Goal: Task Accomplishment & Management: Use online tool/utility

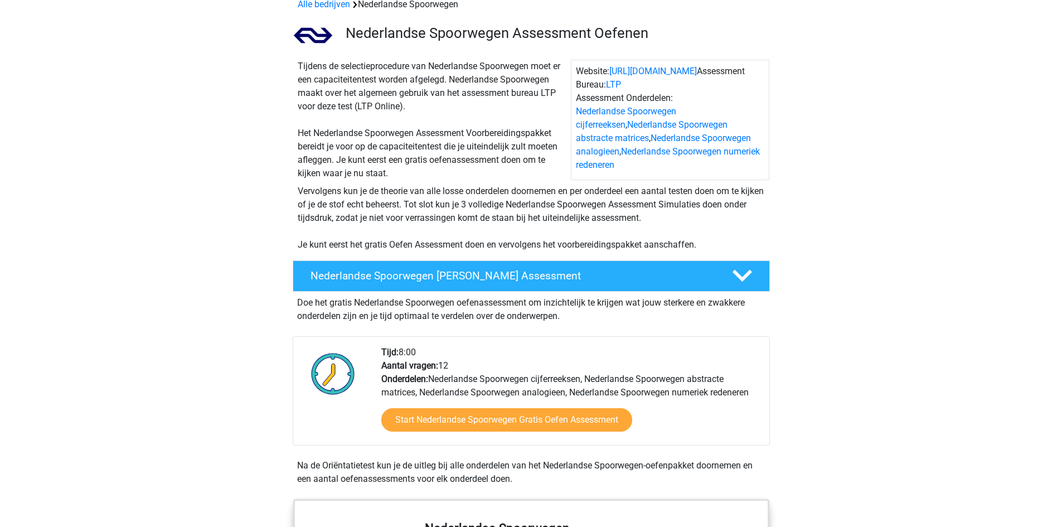
scroll to position [111, 0]
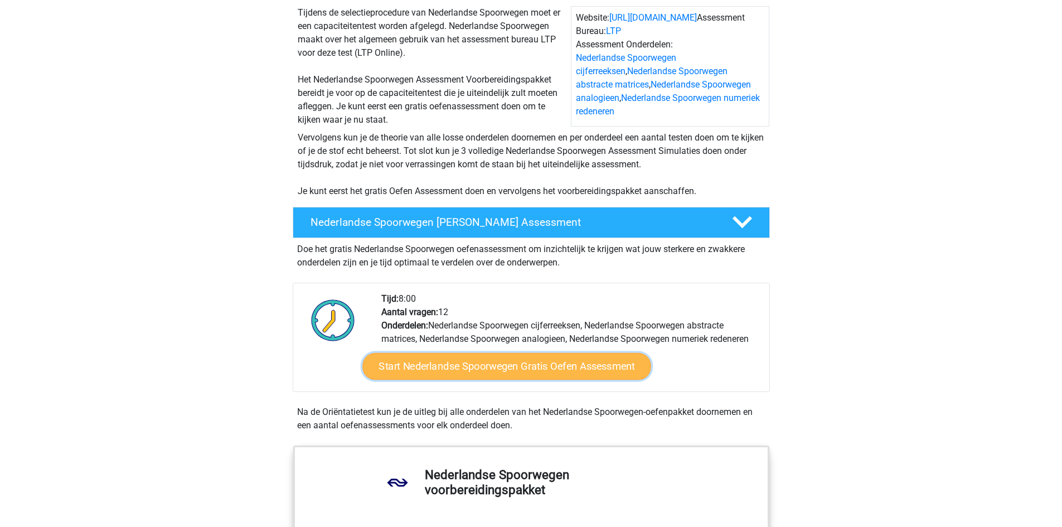
click at [496, 368] on link "Start Nederlandse Spoorwegen Gratis Oefen Assessment" at bounding box center [506, 366] width 289 height 27
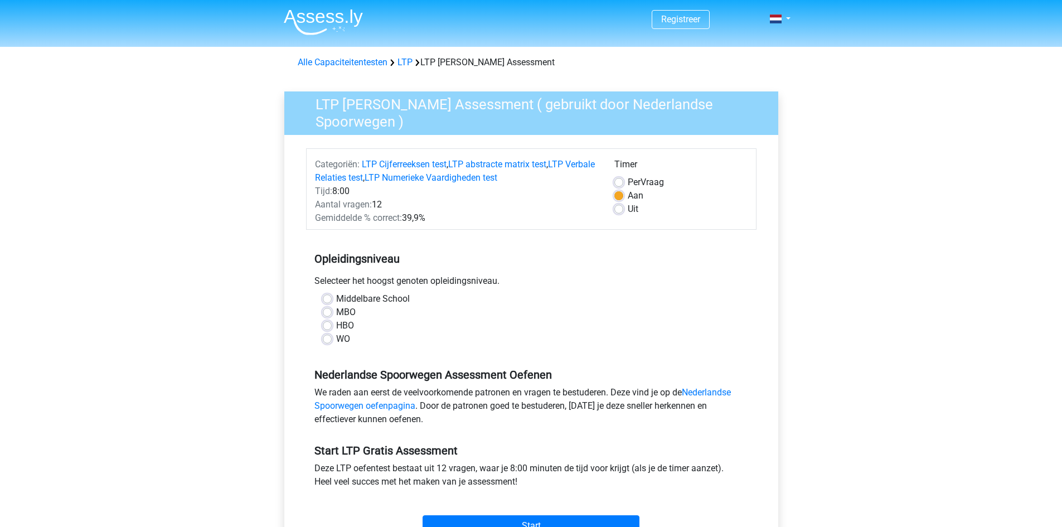
click at [336, 320] on label "HBO" at bounding box center [345, 325] width 18 height 13
click at [327, 320] on input "HBO" at bounding box center [327, 324] width 9 height 11
radio input "true"
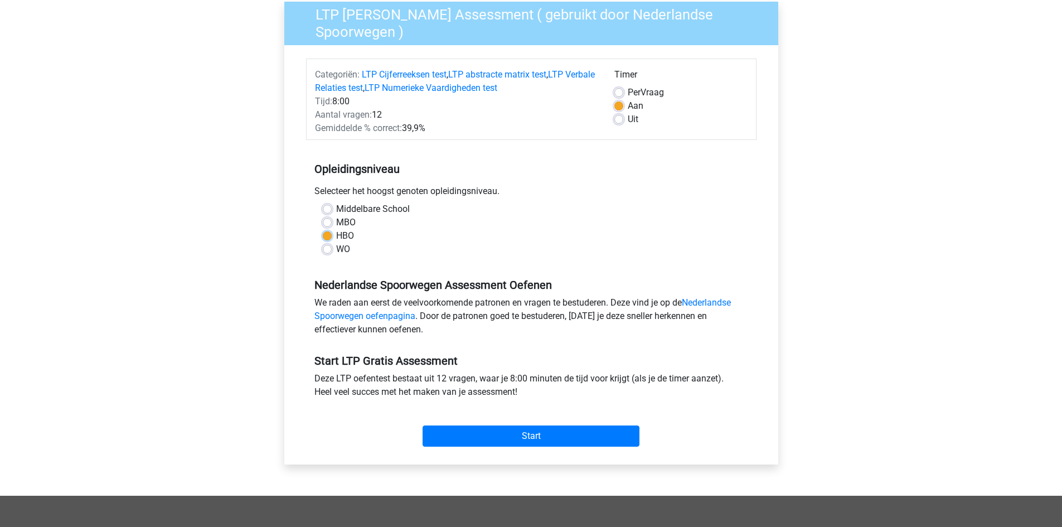
scroll to position [111, 0]
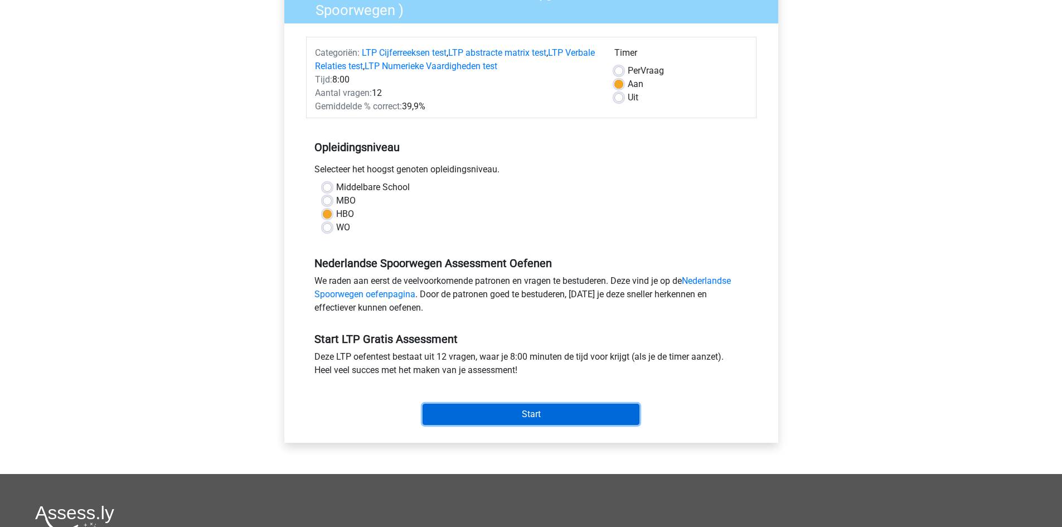
click at [512, 414] on input "Start" at bounding box center [530, 414] width 217 height 21
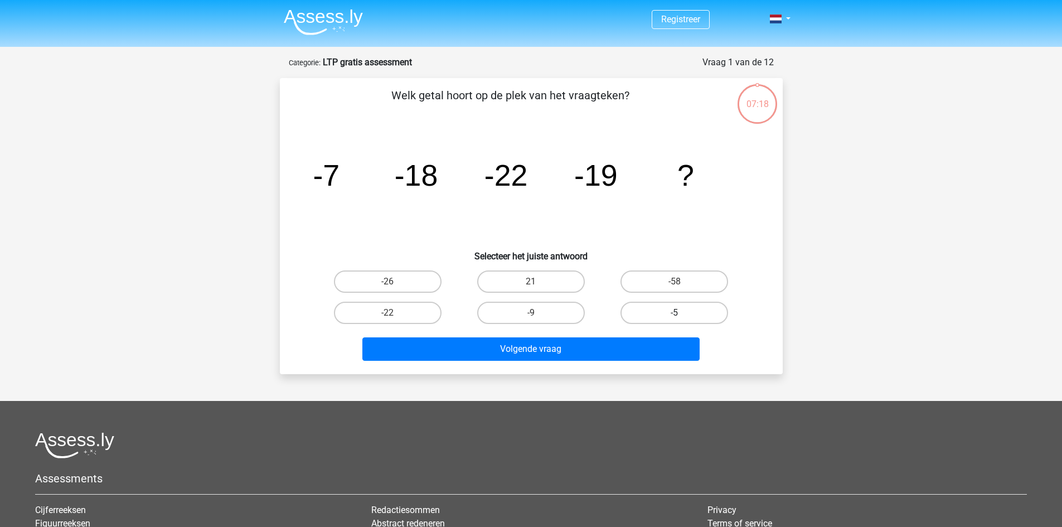
click at [688, 313] on label "-5" at bounding box center [674, 313] width 108 height 22
click at [682, 313] on input "-5" at bounding box center [677, 316] width 7 height 7
radio input "true"
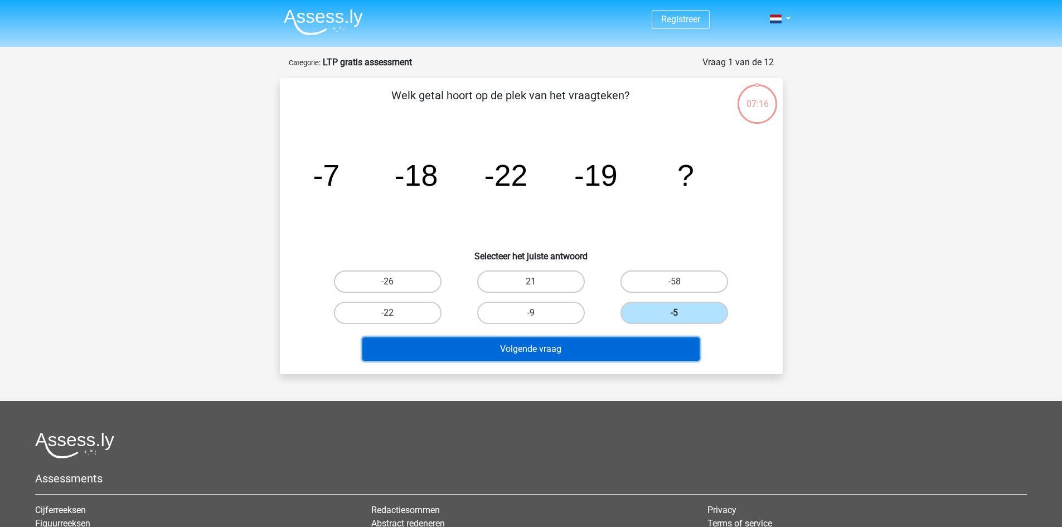
click at [556, 346] on button "Volgende vraag" at bounding box center [530, 348] width 337 height 23
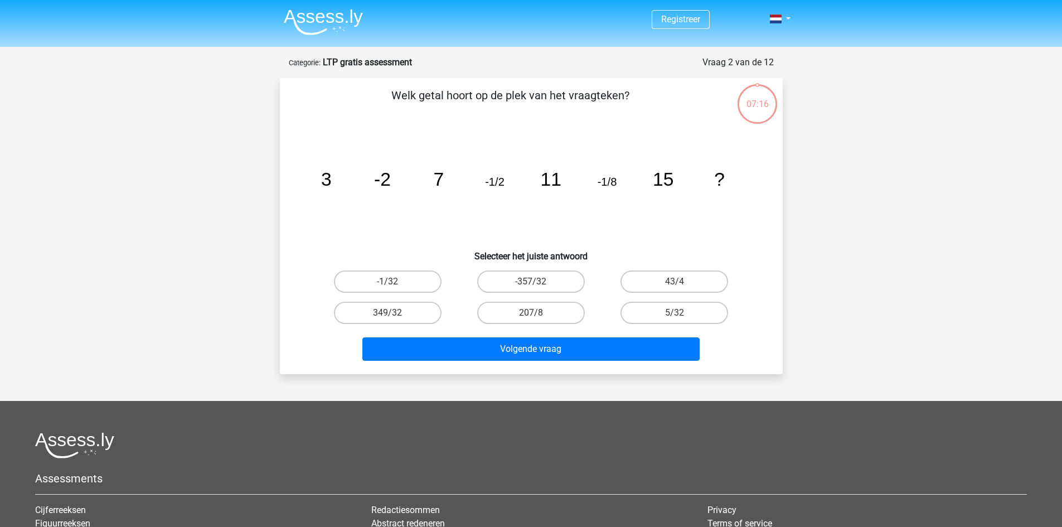
scroll to position [56, 0]
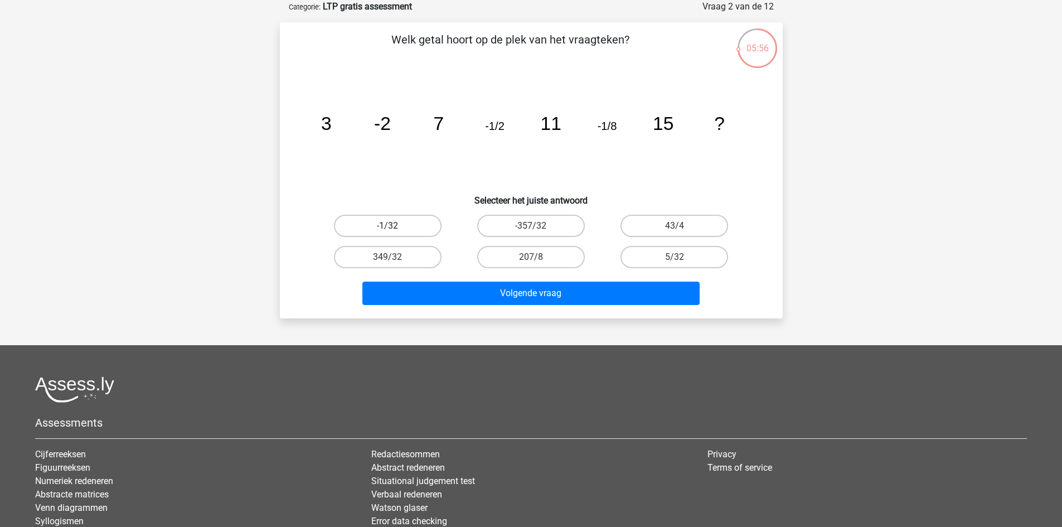
click at [395, 222] on label "-1/32" at bounding box center [388, 226] width 108 height 22
click at [395, 226] on input "-1/32" at bounding box center [390, 229] width 7 height 7
radio input "true"
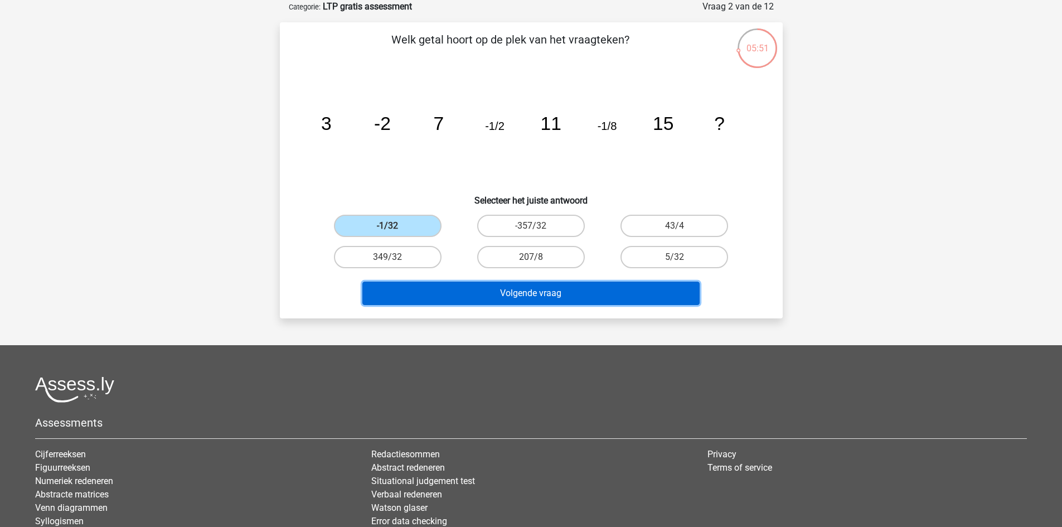
click at [533, 288] on button "Volgende vraag" at bounding box center [530, 292] width 337 height 23
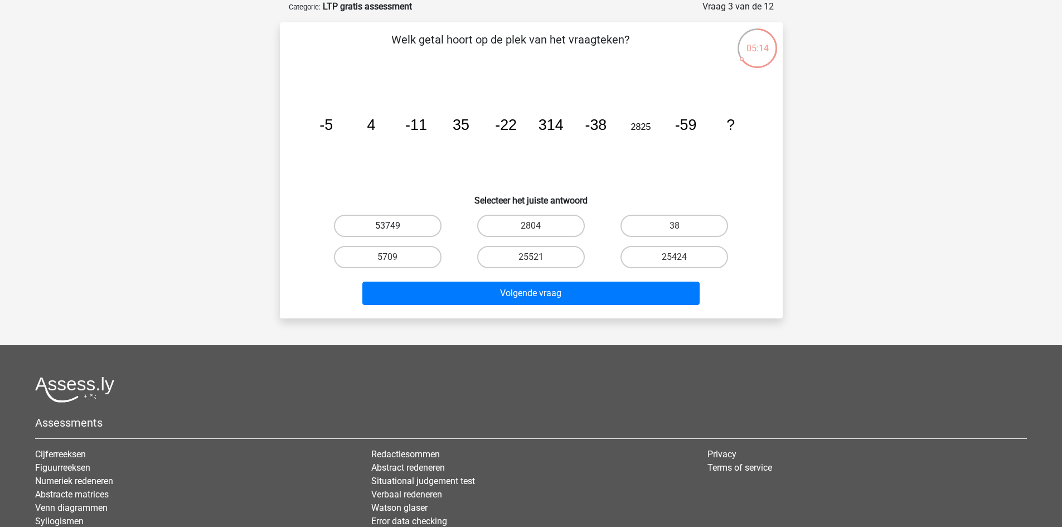
click at [394, 221] on label "53749" at bounding box center [388, 226] width 108 height 22
click at [394, 226] on input "53749" at bounding box center [390, 229] width 7 height 7
radio input "true"
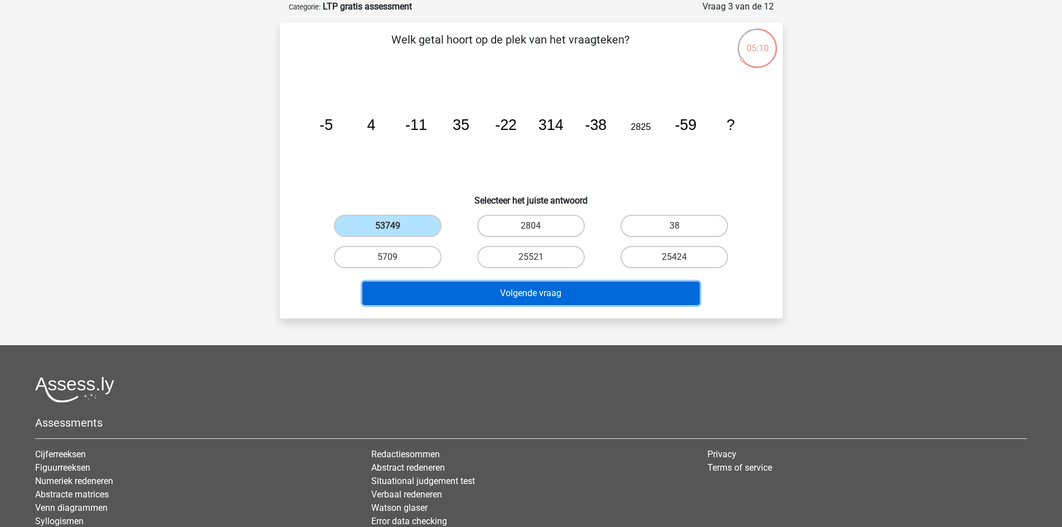
click at [511, 295] on button "Volgende vraag" at bounding box center [530, 292] width 337 height 23
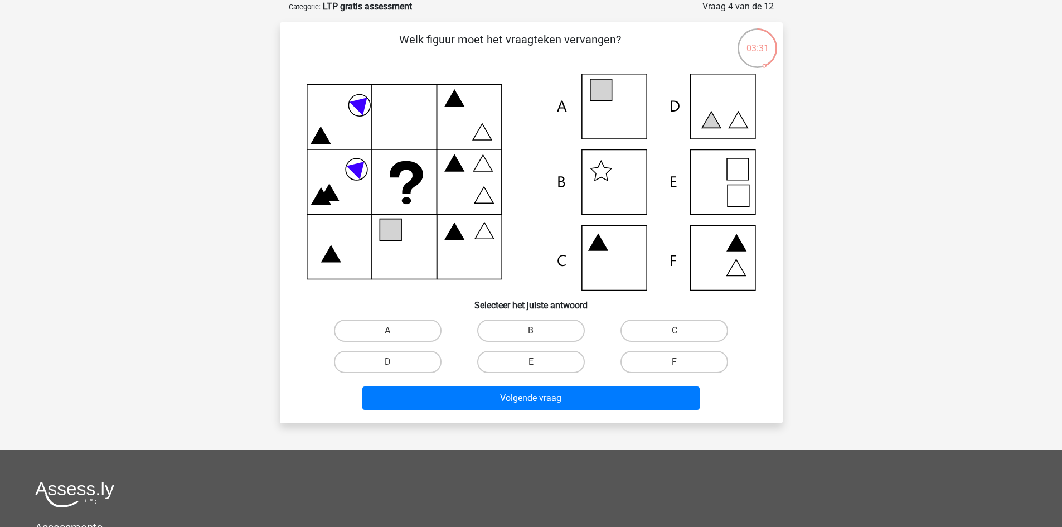
click at [624, 113] on icon at bounding box center [531, 182] width 449 height 217
click at [395, 319] on label "A" at bounding box center [388, 330] width 108 height 22
click at [395, 330] on input "A" at bounding box center [390, 333] width 7 height 7
radio input "true"
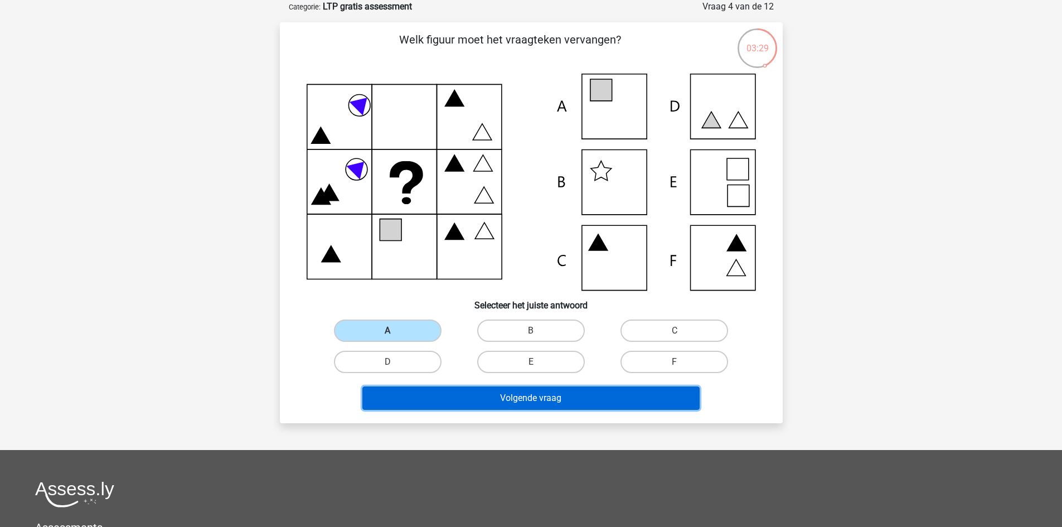
click at [551, 396] on button "Volgende vraag" at bounding box center [530, 397] width 337 height 23
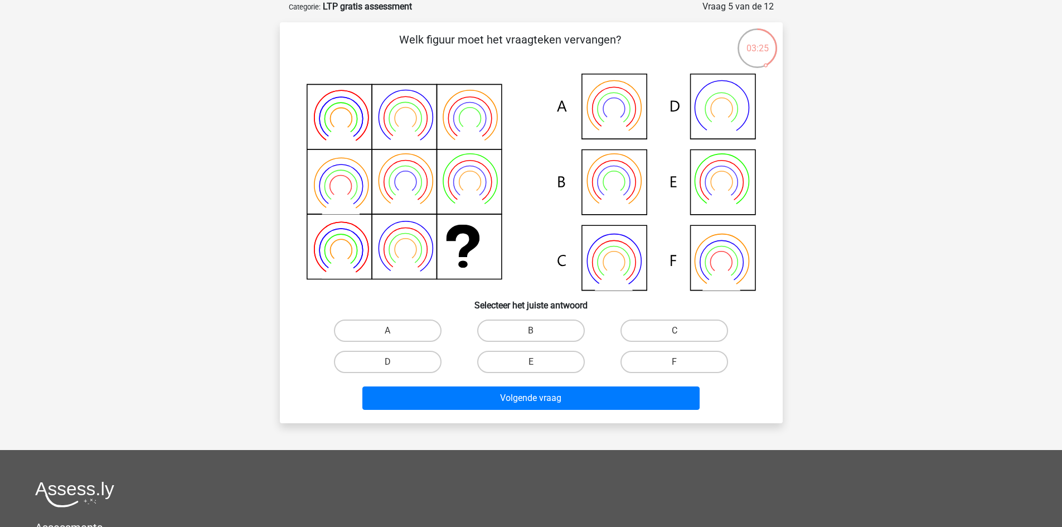
click at [706, 269] on icon at bounding box center [721, 262] width 32 height 32
click at [529, 359] on label "E" at bounding box center [531, 362] width 108 height 22
click at [531, 362] on input "E" at bounding box center [534, 365] width 7 height 7
radio input "true"
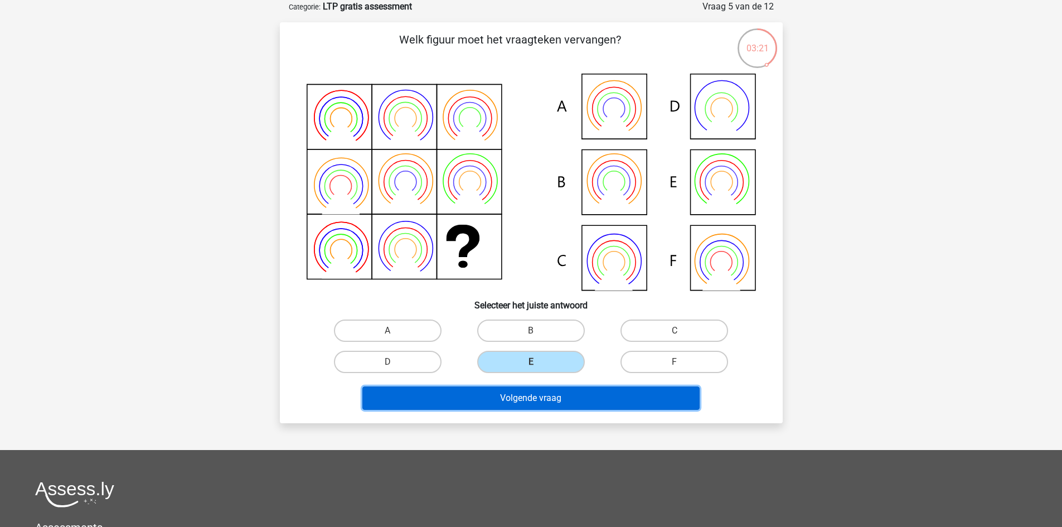
click at [525, 400] on button "Volgende vraag" at bounding box center [530, 397] width 337 height 23
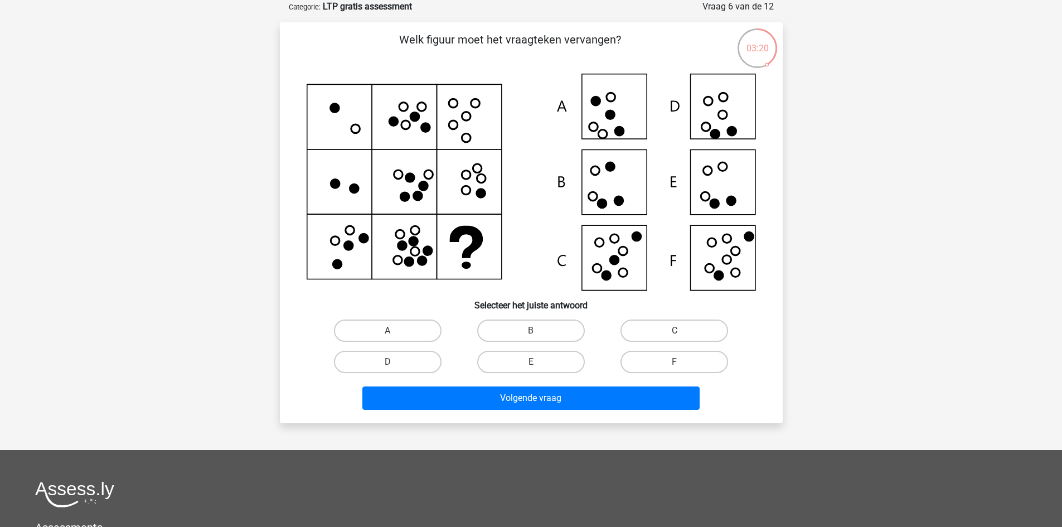
click at [538, 331] on input "B" at bounding box center [534, 333] width 7 height 7
radio input "true"
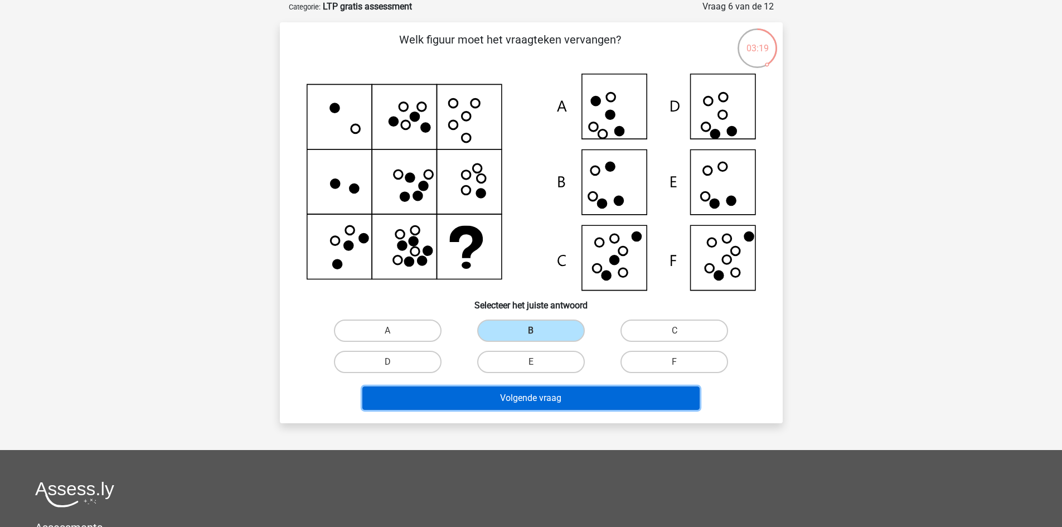
click at [526, 397] on button "Volgende vraag" at bounding box center [530, 397] width 337 height 23
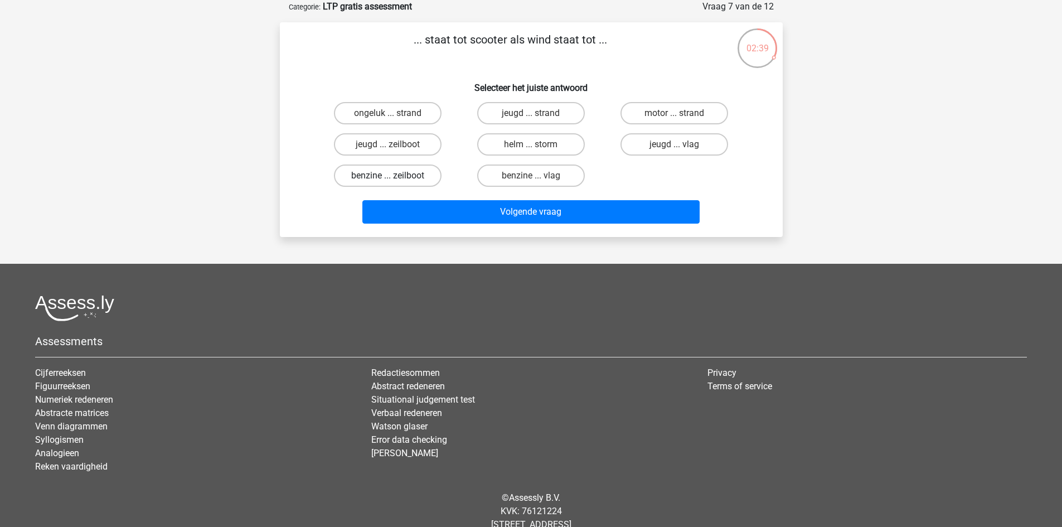
click at [366, 173] on label "benzine ... zeilboot" at bounding box center [388, 175] width 108 height 22
click at [387, 176] on input "benzine ... zeilboot" at bounding box center [390, 179] width 7 height 7
radio input "true"
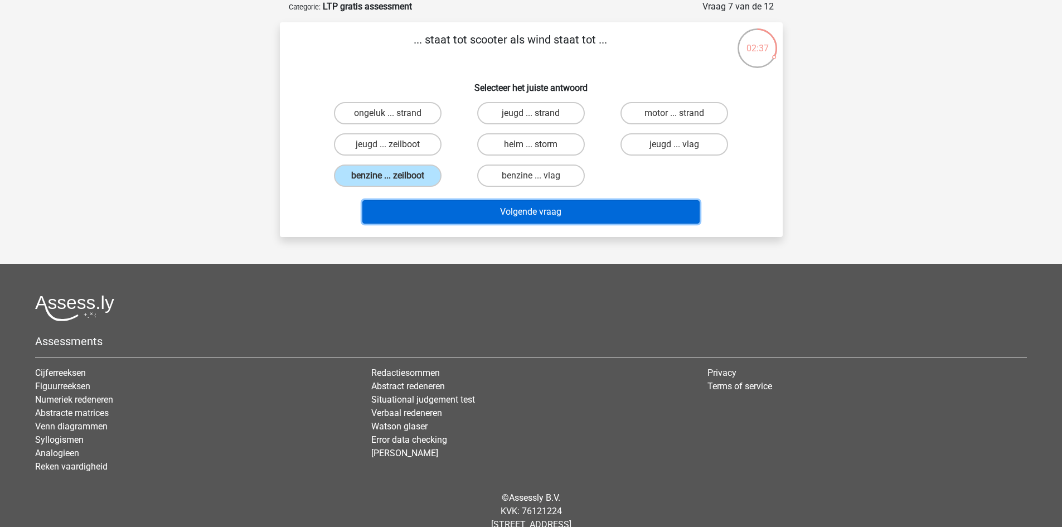
click at [519, 211] on button "Volgende vraag" at bounding box center [530, 211] width 337 height 23
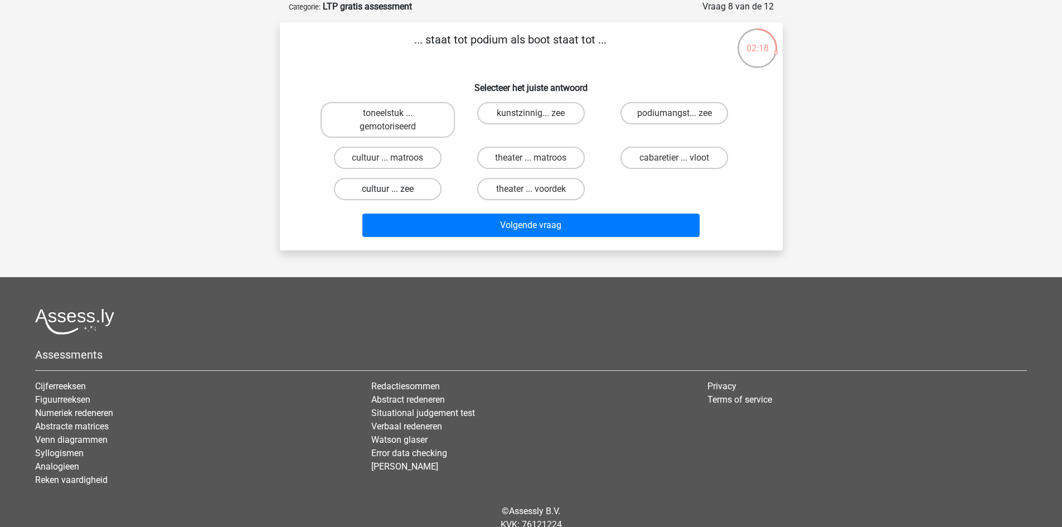
click at [380, 191] on label "cultuur ... zee" at bounding box center [388, 189] width 108 height 22
click at [387, 191] on input "cultuur ... zee" at bounding box center [390, 192] width 7 height 7
radio input "true"
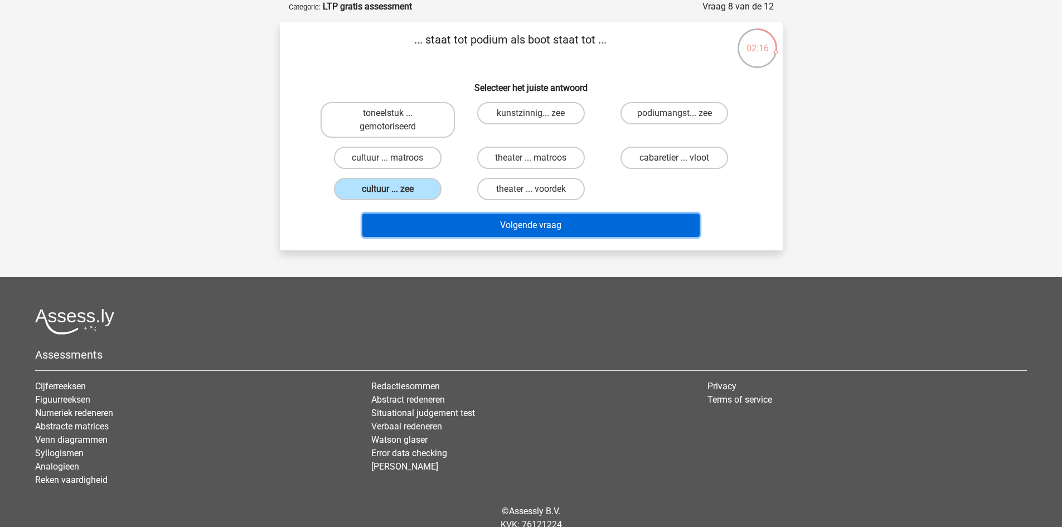
click at [522, 222] on button "Volgende vraag" at bounding box center [530, 224] width 337 height 23
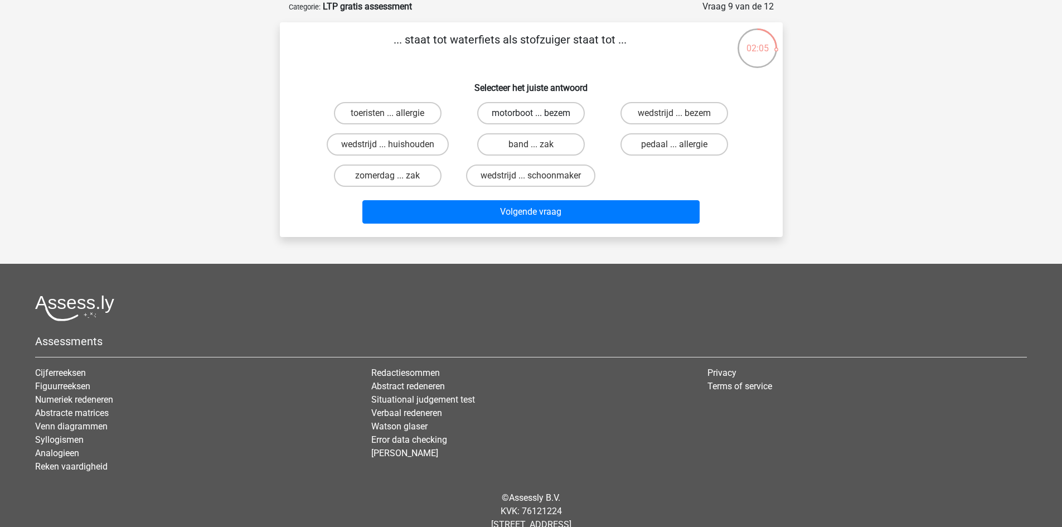
click at [517, 120] on label "motorboot ... bezem" at bounding box center [531, 113] width 108 height 22
click at [531, 120] on input "motorboot ... bezem" at bounding box center [534, 116] width 7 height 7
radio input "true"
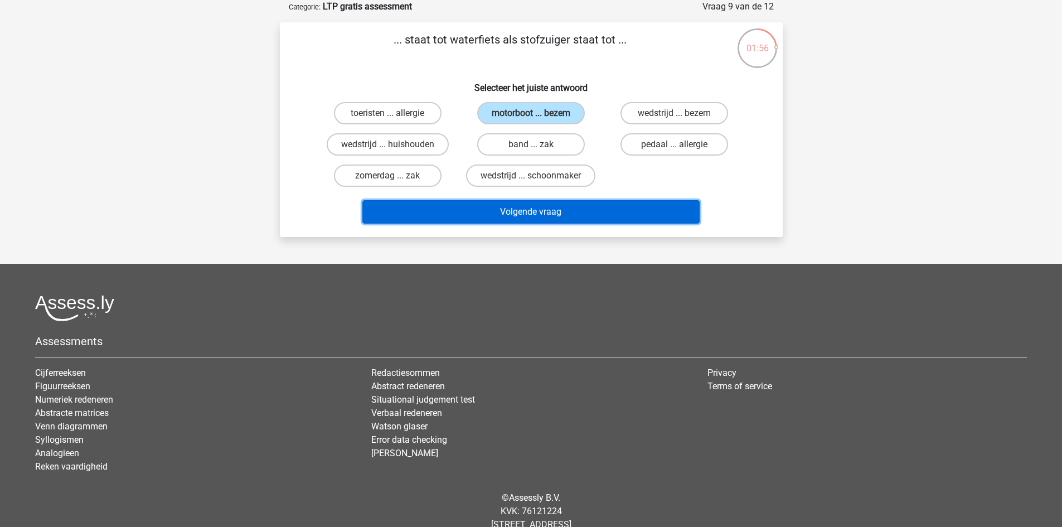
click at [509, 214] on button "Volgende vraag" at bounding box center [530, 211] width 337 height 23
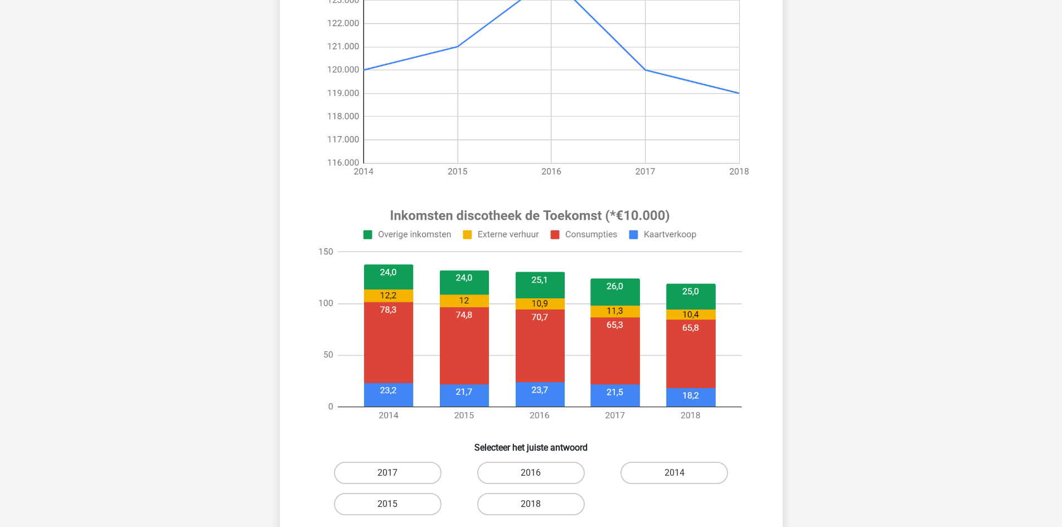
scroll to position [279, 0]
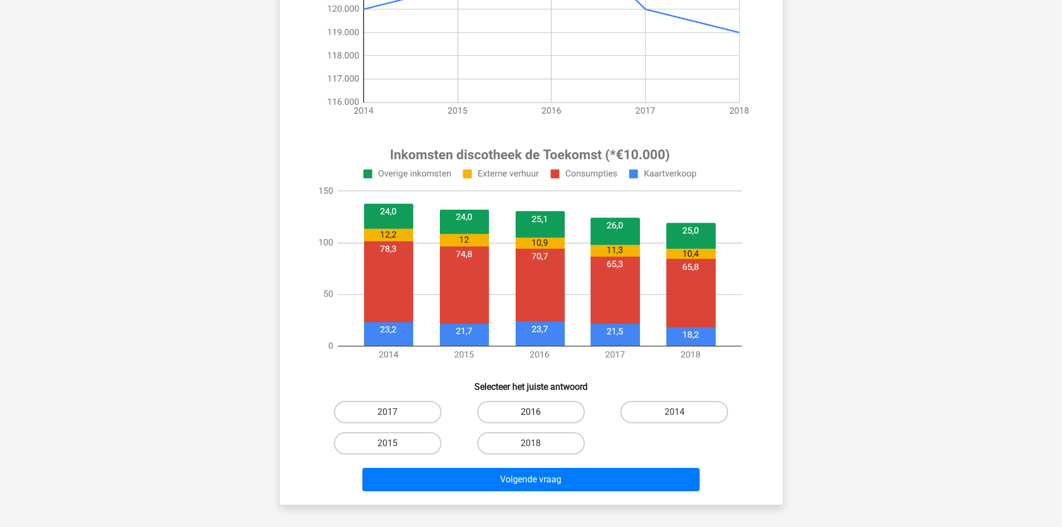
click at [523, 407] on label "2016" at bounding box center [531, 412] width 108 height 22
click at [531, 412] on input "2016" at bounding box center [534, 415] width 7 height 7
radio input "true"
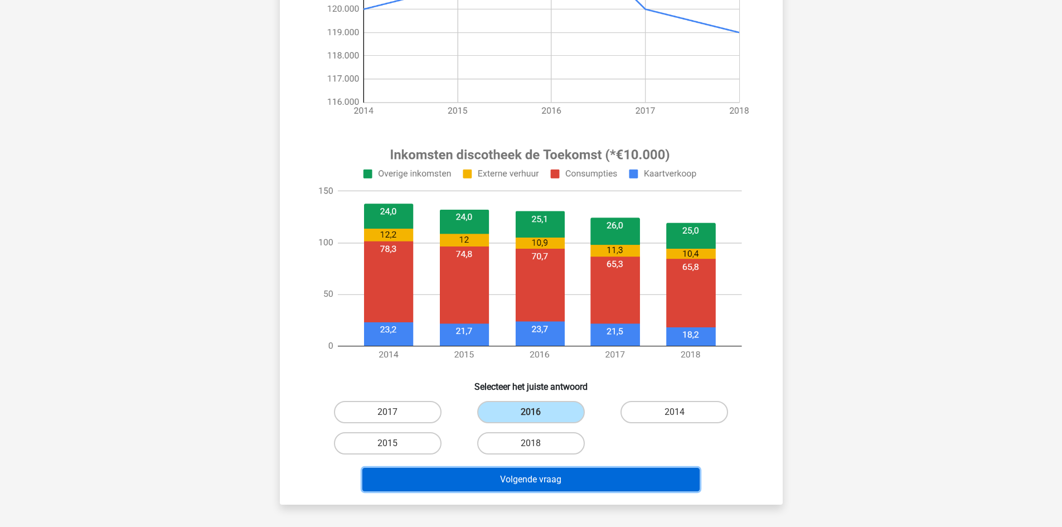
click at [526, 484] on button "Volgende vraag" at bounding box center [530, 479] width 337 height 23
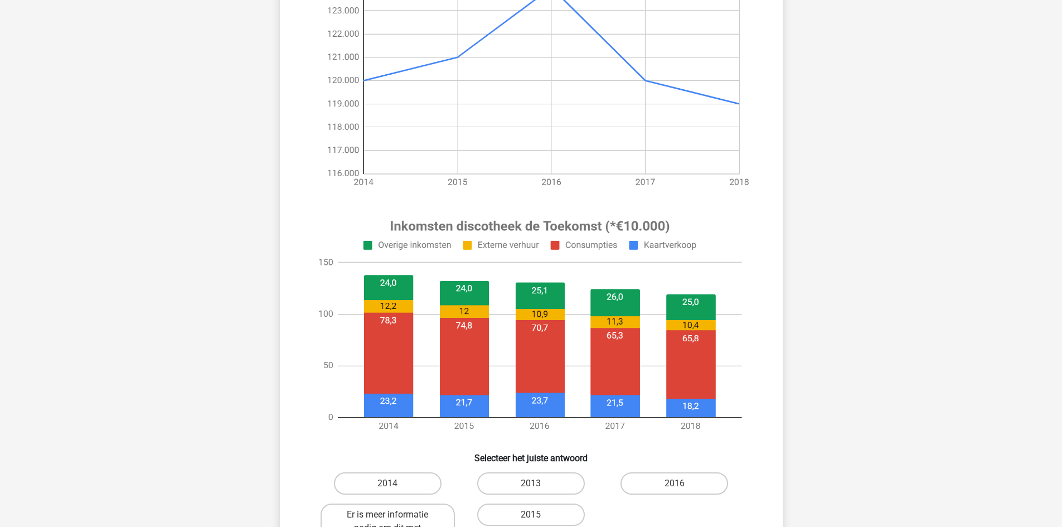
scroll to position [223, 0]
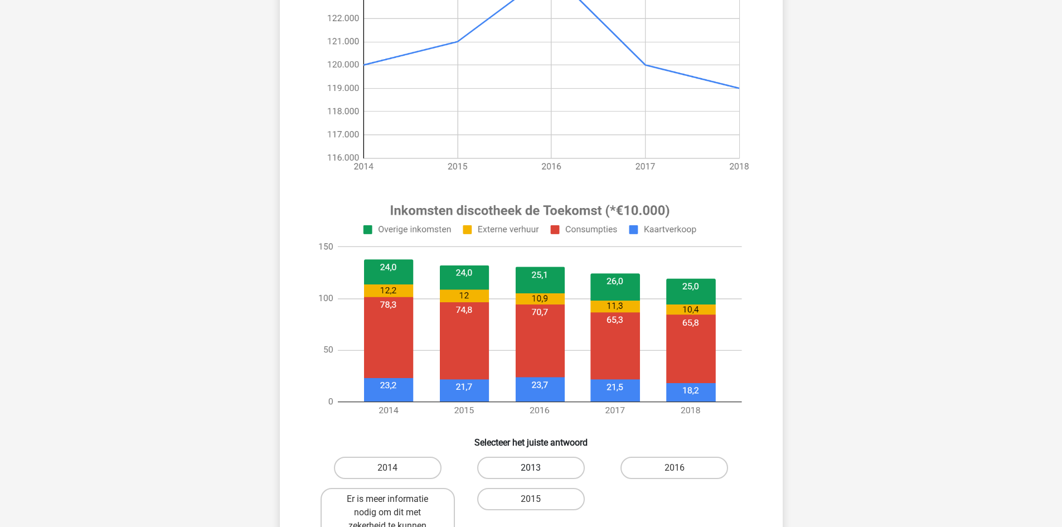
click at [525, 461] on label "2013" at bounding box center [531, 467] width 108 height 22
click at [531, 468] on input "2013" at bounding box center [534, 471] width 7 height 7
radio input "true"
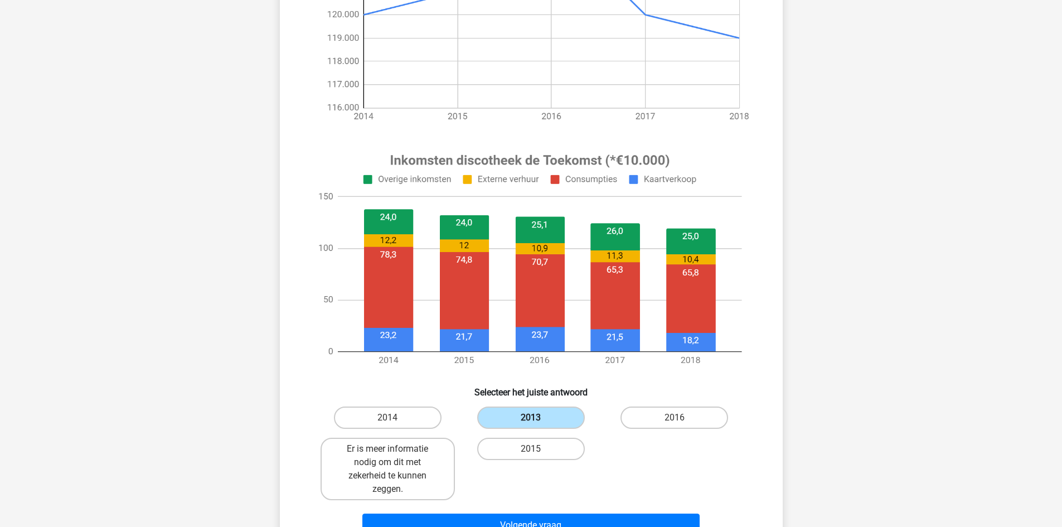
scroll to position [446, 0]
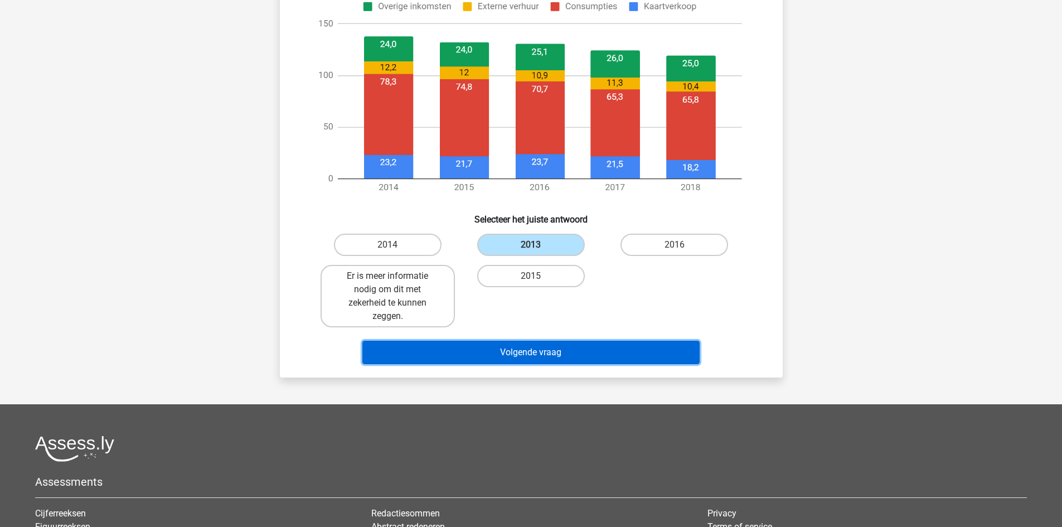
click at [512, 354] on button "Volgende vraag" at bounding box center [530, 352] width 337 height 23
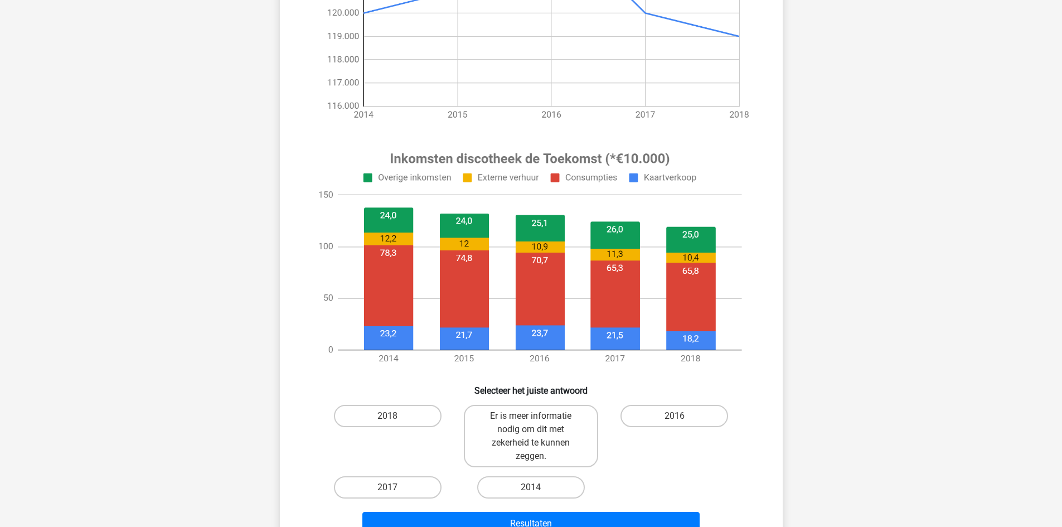
scroll to position [279, 0]
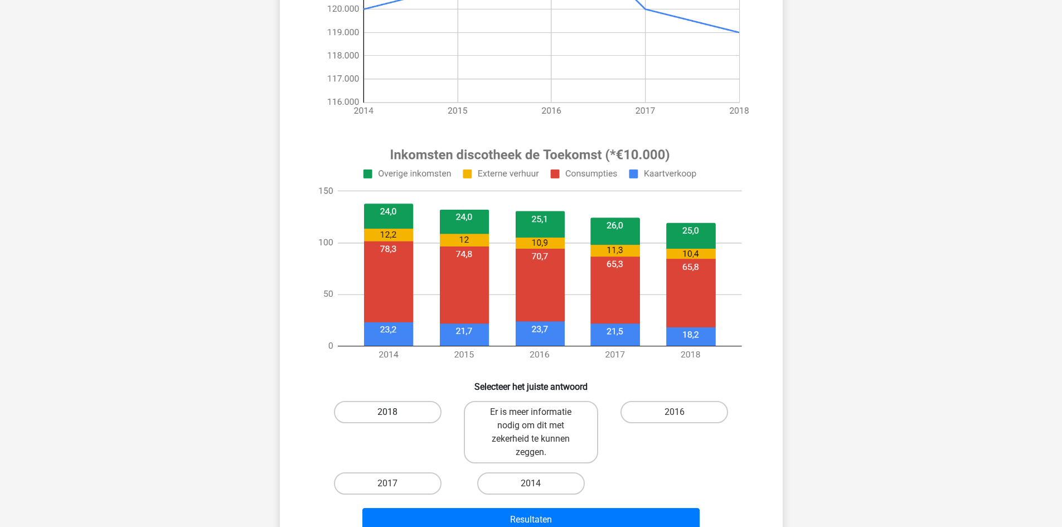
click at [397, 414] on label "2018" at bounding box center [388, 412] width 108 height 22
click at [395, 414] on input "2018" at bounding box center [390, 415] width 7 height 7
radio input "true"
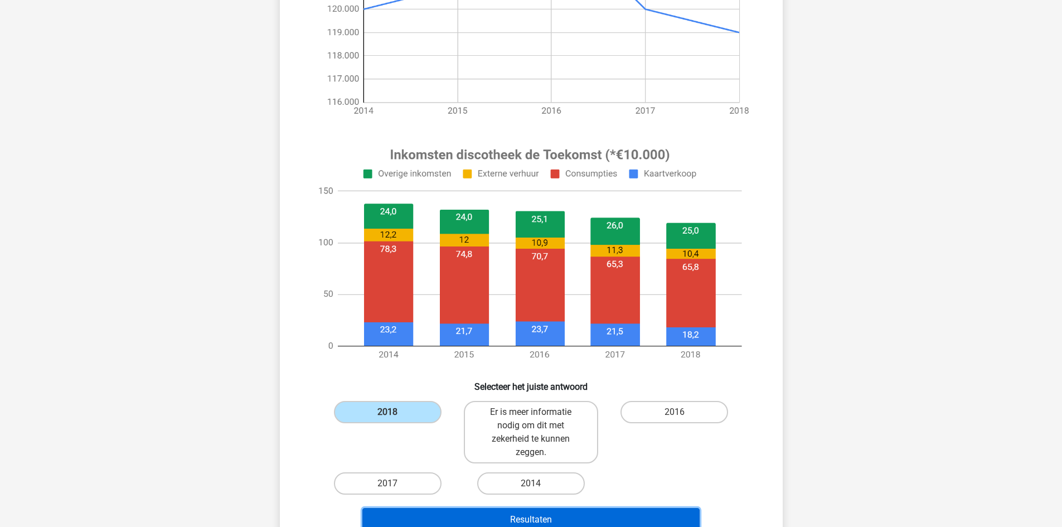
click at [528, 518] on button "Resultaten" at bounding box center [530, 519] width 337 height 23
